Goal: Transaction & Acquisition: Purchase product/service

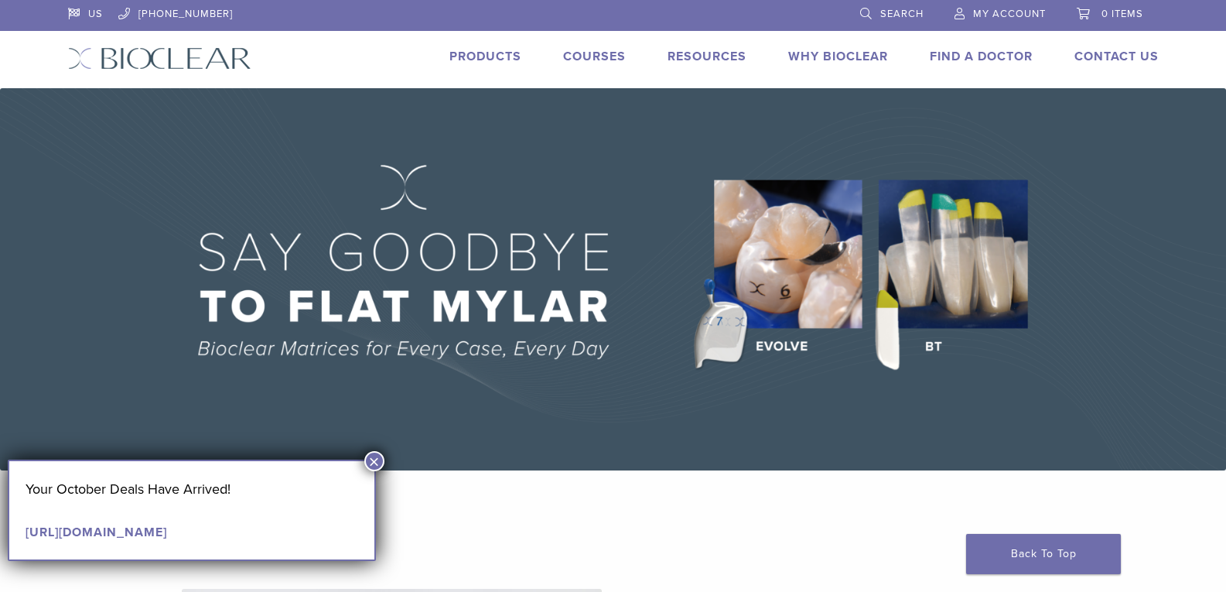
click at [373, 463] on button "×" at bounding box center [374, 461] width 20 height 20
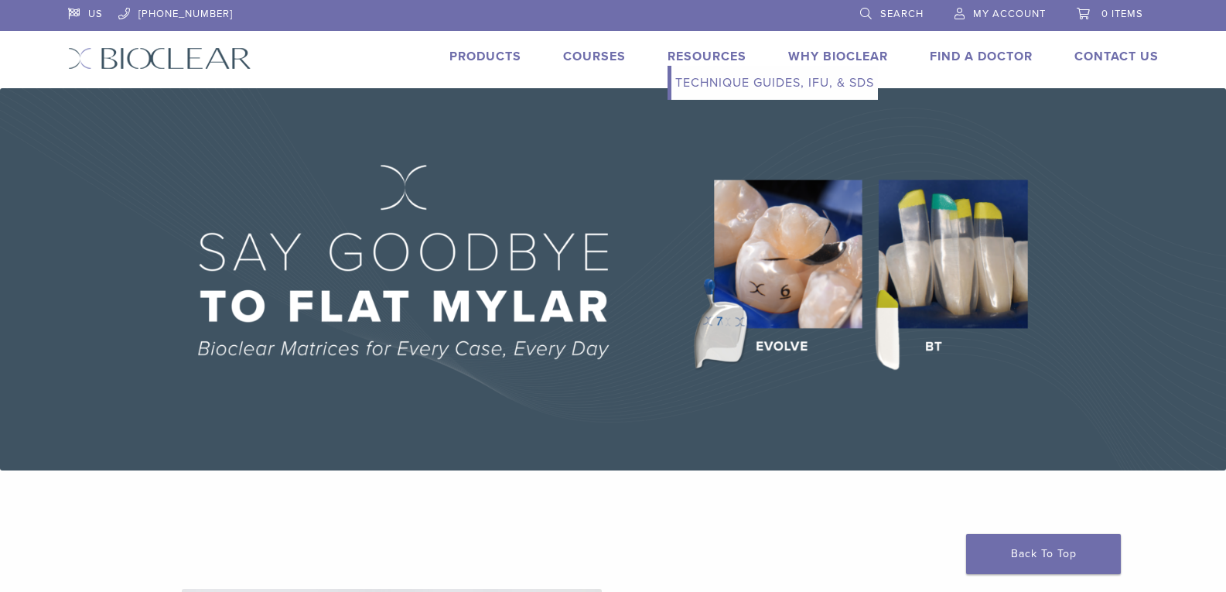
click at [718, 83] on link "Technique Guides, IFU, & SDS" at bounding box center [775, 83] width 207 height 34
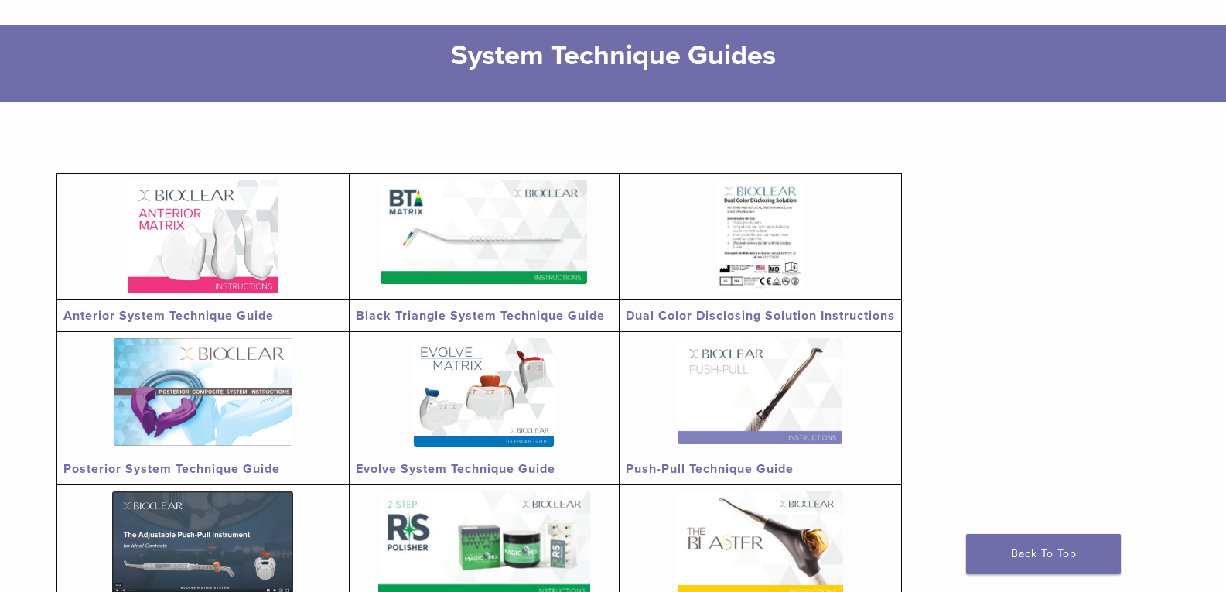
scroll to position [155, 0]
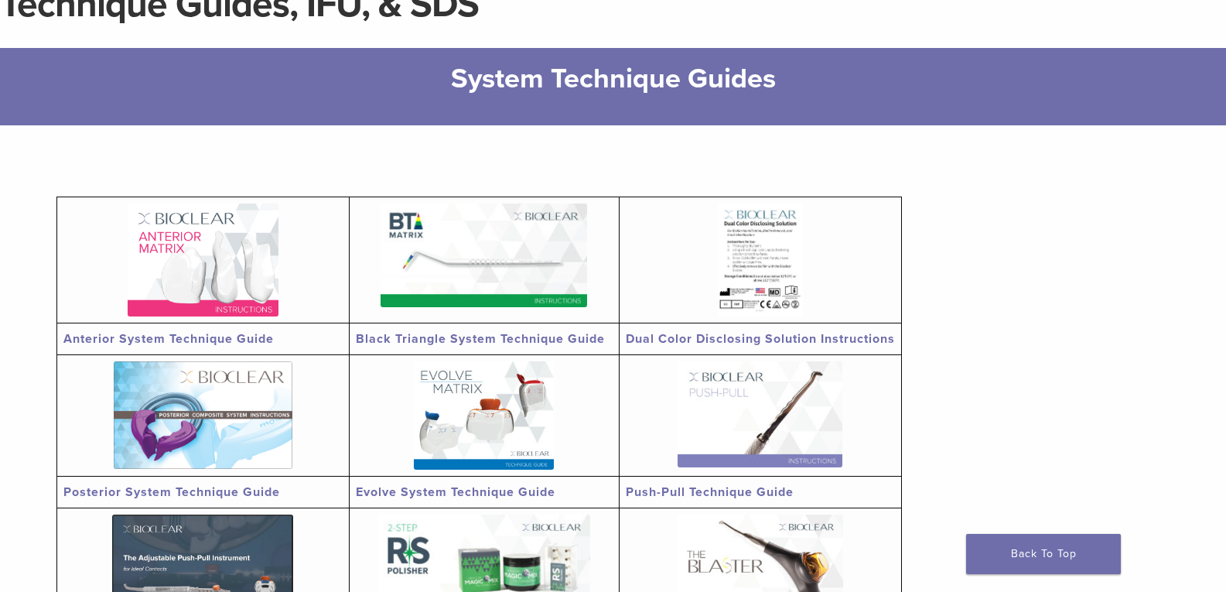
click at [253, 279] on img at bounding box center [203, 260] width 151 height 113
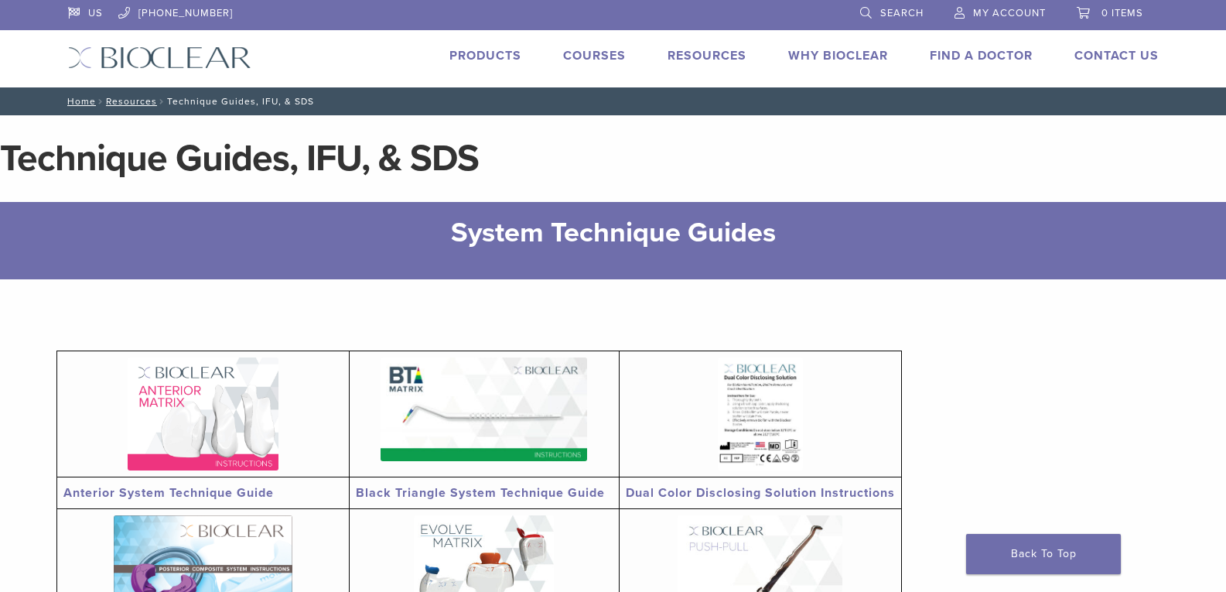
scroll to position [0, 0]
click at [580, 54] on link "Courses" at bounding box center [594, 56] width 63 height 15
click at [499, 56] on link "Products" at bounding box center [486, 56] width 72 height 15
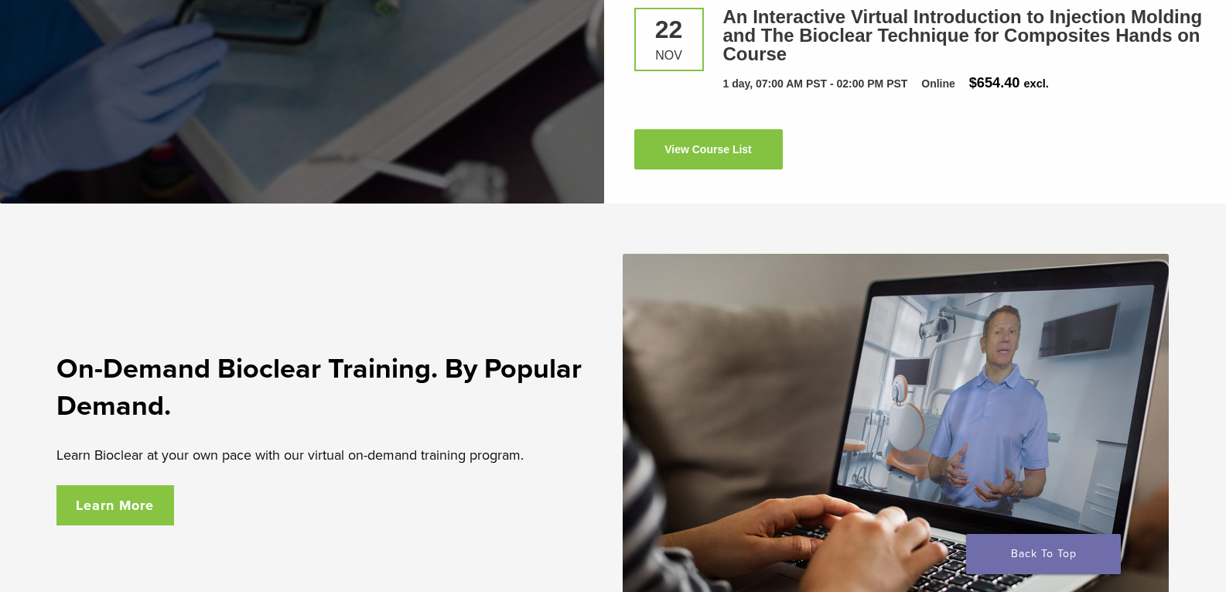
scroll to position [2940, 0]
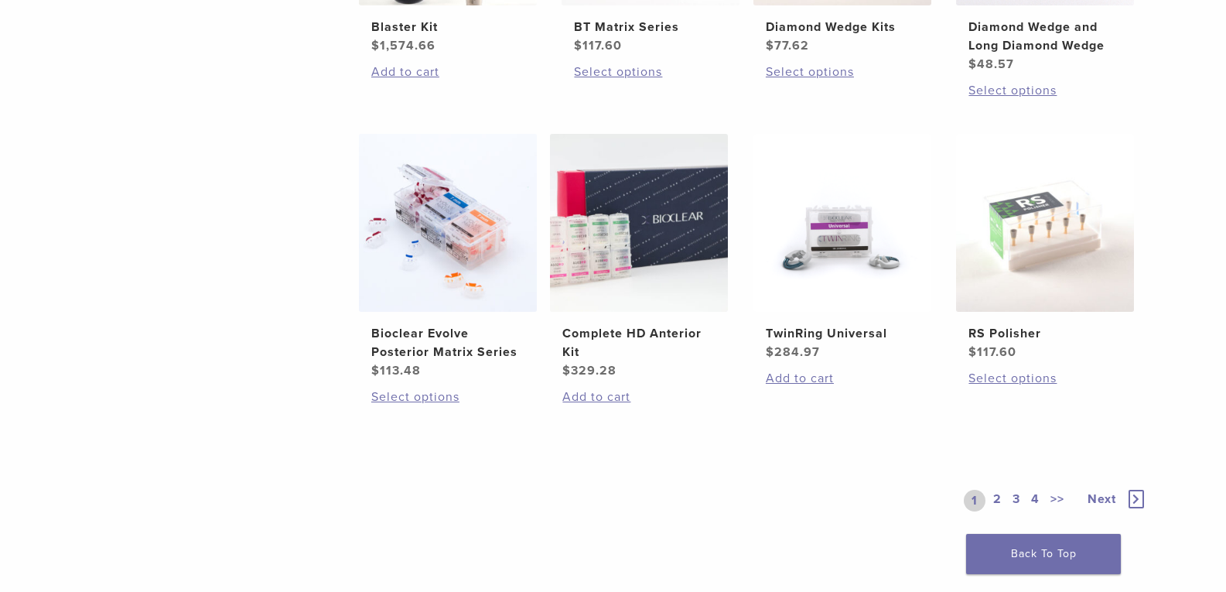
scroll to position [1161, 0]
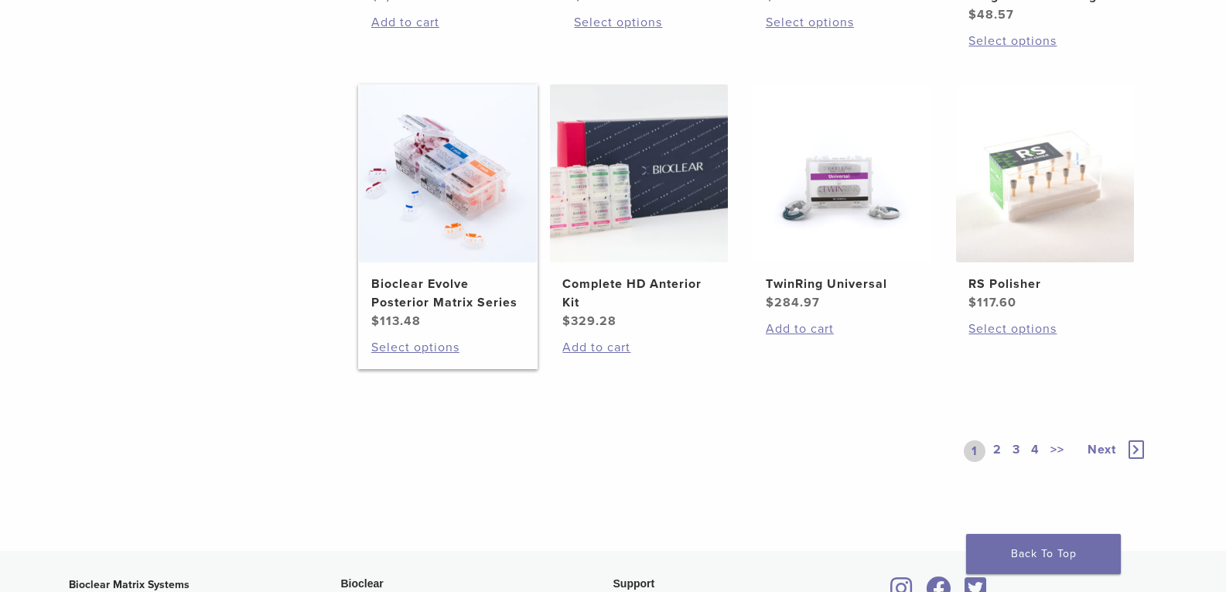
click at [413, 217] on img at bounding box center [448, 173] width 178 height 178
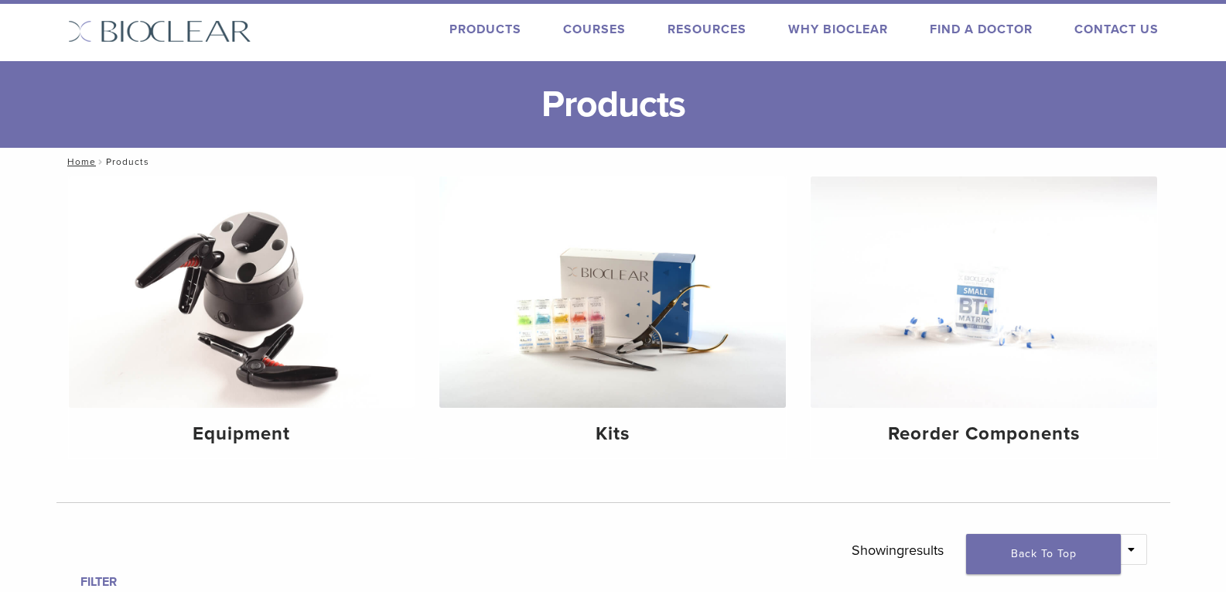
scroll to position [0, 0]
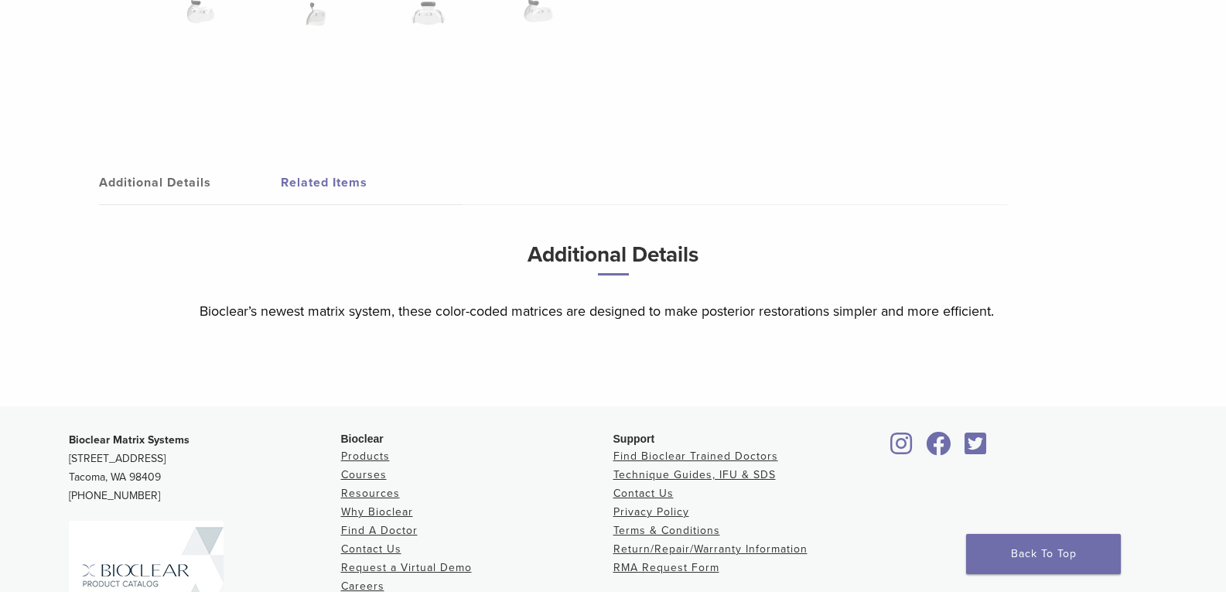
scroll to position [1813, 0]
